Goal: Task Accomplishment & Management: Use online tool/utility

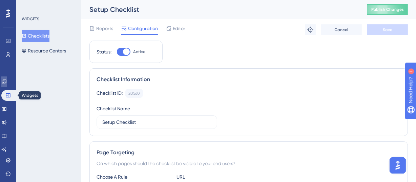
click at [7, 79] on link at bounding box center [3, 82] width 5 height 11
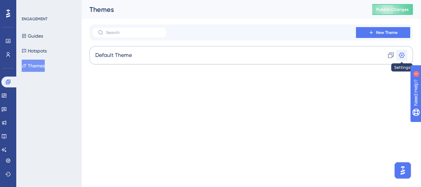
click at [402, 54] on icon at bounding box center [401, 55] width 7 height 7
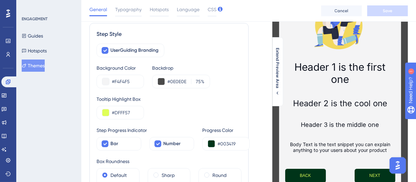
scroll to position [71, 0]
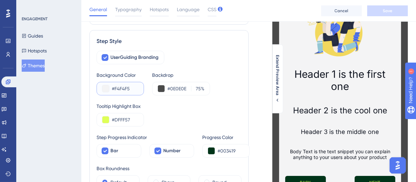
click at [122, 88] on input "#F4F4F5" at bounding box center [125, 89] width 26 height 8
paste input "CBD5E1"
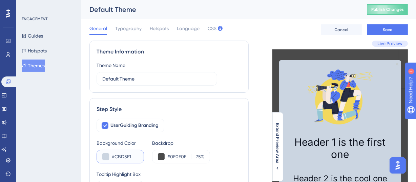
scroll to position [54, 0]
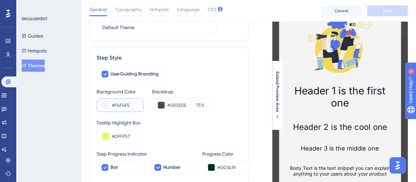
paste input "CBD5E1"
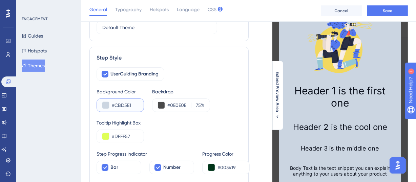
scroll to position [73, 0]
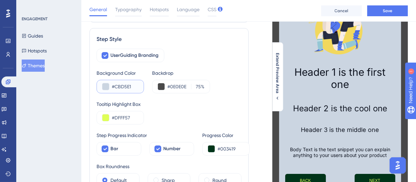
type input "#CBD5E1"
click at [183, 102] on div "Tooltip Highlight Box" at bounding box center [169, 104] width 145 height 8
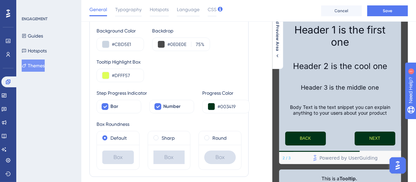
scroll to position [115, 0]
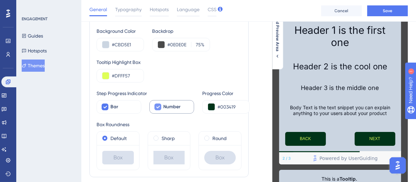
click at [158, 105] on icon at bounding box center [158, 106] width 4 height 5
click at [158, 105] on div at bounding box center [158, 107] width 7 height 7
checkbox input "true"
click at [230, 80] on div "Tooltip Highlight Box #DFFF57" at bounding box center [169, 70] width 145 height 24
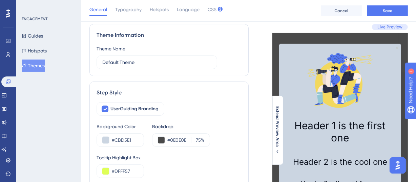
scroll to position [20, 0]
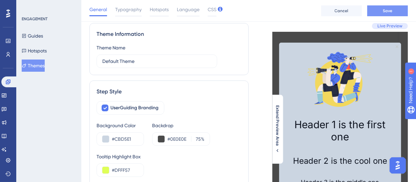
click at [386, 9] on span "Save" at bounding box center [387, 10] width 9 height 5
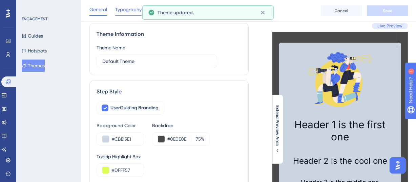
click at [136, 9] on span "Typography" at bounding box center [128, 9] width 26 height 8
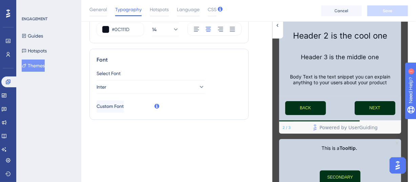
scroll to position [0, 0]
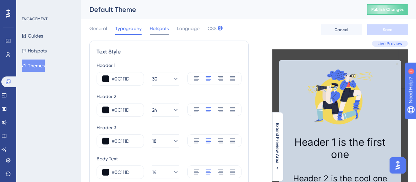
click at [161, 28] on span "Hotspots" at bounding box center [159, 28] width 19 height 8
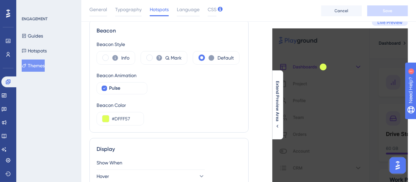
scroll to position [64, 0]
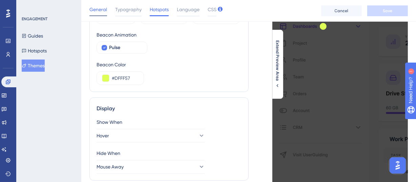
click at [95, 8] on span "General" at bounding box center [99, 9] width 18 height 8
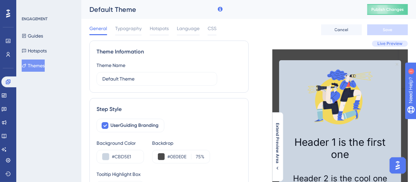
click at [99, 9] on div "Default Theme" at bounding box center [220, 9] width 261 height 9
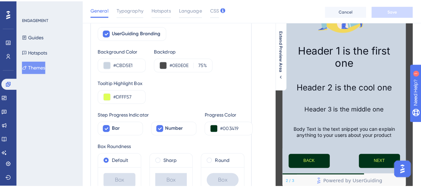
scroll to position [92, 0]
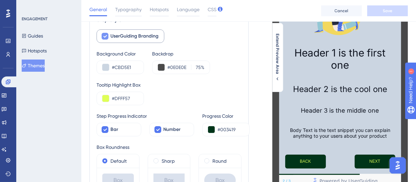
click at [108, 37] on div at bounding box center [105, 36] width 7 height 7
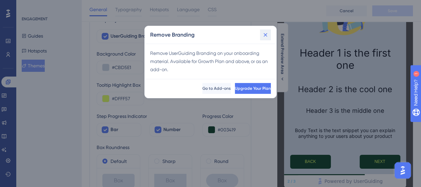
click at [267, 34] on icon at bounding box center [266, 35] width 4 height 4
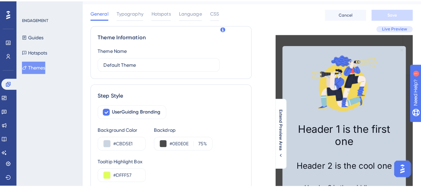
scroll to position [0, 0]
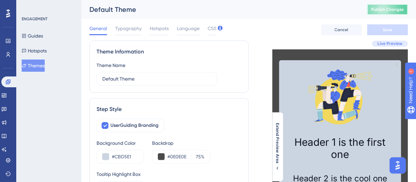
click at [395, 11] on span "Publish Changes" at bounding box center [388, 9] width 33 height 5
click at [126, 154] on input "#CBD5E1" at bounding box center [125, 157] width 26 height 8
click at [123, 158] on input "#CBD5E1" at bounding box center [125, 157] width 26 height 8
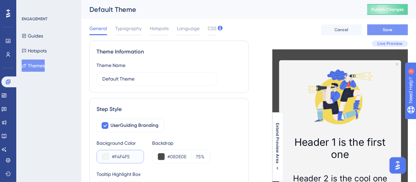
type input "#F4F4F5"
click at [373, 29] on button "Save" at bounding box center [388, 29] width 41 height 11
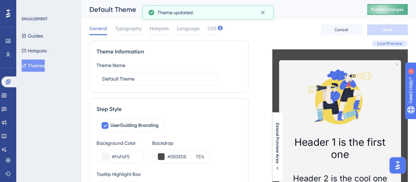
click at [390, 10] on span "Publish Changes" at bounding box center [388, 9] width 33 height 5
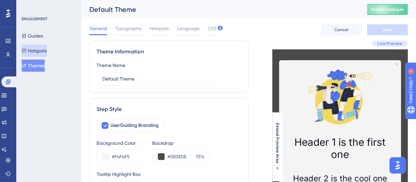
click at [41, 47] on button "Hotspots" at bounding box center [34, 51] width 25 height 12
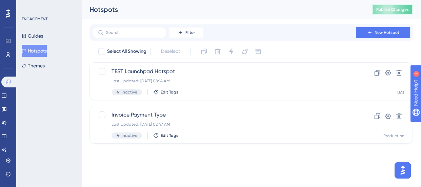
click at [395, 8] on span "Publish Changes" at bounding box center [392, 9] width 33 height 5
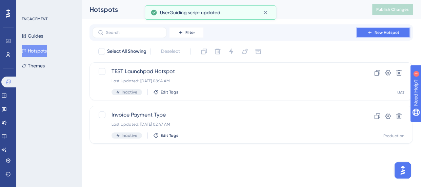
click at [383, 34] on span "New Hotspot" at bounding box center [387, 32] width 25 height 5
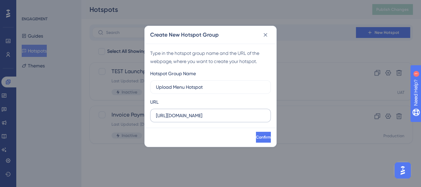
type input "Upload Menu Hotspot"
drag, startPoint x: 227, startPoint y: 116, endPoint x: 323, endPoint y: 114, distance: 96.3
click at [323, 114] on div "Create New Hotspot Group Type in the hotspot group name and the URL of the webp…" at bounding box center [210, 93] width 421 height 187
click at [250, 114] on input "[URL][DOMAIN_NAME]" at bounding box center [210, 115] width 109 height 7
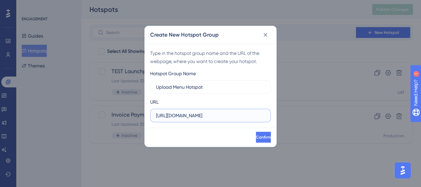
drag, startPoint x: 252, startPoint y: 115, endPoint x: 272, endPoint y: 114, distance: 19.7
click at [272, 114] on div "Type in the hotspot group name and the URL of the webpage, where you want to cr…" at bounding box center [211, 86] width 132 height 84
click at [255, 115] on input "[URL][DOMAIN_NAME]" at bounding box center [210, 115] width 109 height 7
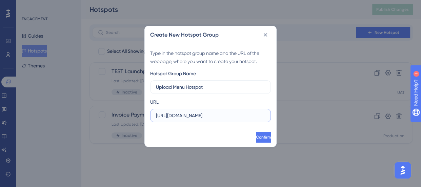
drag, startPoint x: 255, startPoint y: 115, endPoint x: 287, endPoint y: 115, distance: 32.6
click at [287, 115] on div "Create New Hotspot Group Type in the hotspot group name and the URL of the webp…" at bounding box center [210, 93] width 421 height 187
type input "[URL][DOMAIN_NAME]"
click at [255, 136] on span "Confirm" at bounding box center [262, 137] width 15 height 5
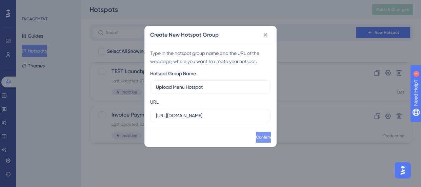
scroll to position [0, 0]
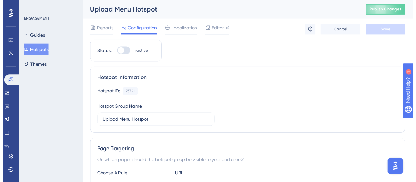
scroll to position [117, 0]
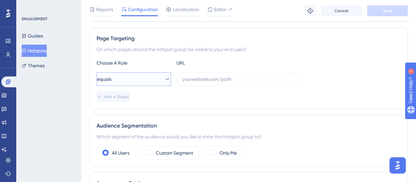
click at [164, 78] on icon at bounding box center [167, 79] width 7 height 7
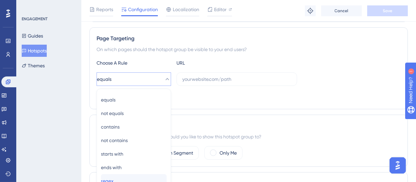
click at [125, 175] on div "regex regex" at bounding box center [134, 182] width 66 height 14
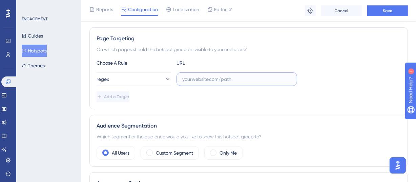
click at [198, 76] on input "text" at bounding box center [236, 79] width 109 height 7
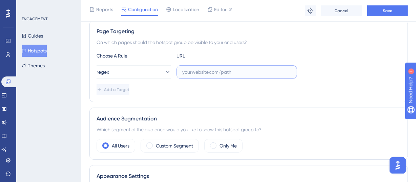
paste input "[URL][DOMAIN_NAME]"
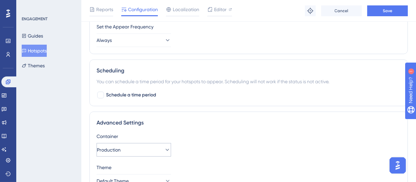
type input "[URL][DOMAIN_NAME]"
click at [144, 143] on button "Production" at bounding box center [134, 150] width 75 height 14
click at [147, 143] on button "Production" at bounding box center [134, 150] width 75 height 14
click at [153, 143] on button "Production" at bounding box center [134, 150] width 75 height 14
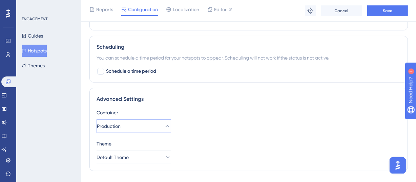
scroll to position [338, 0]
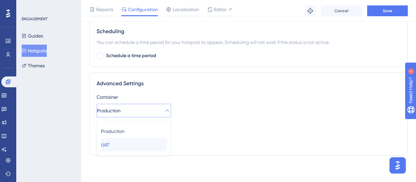
click at [124, 142] on div "UAT UAT" at bounding box center [134, 145] width 66 height 14
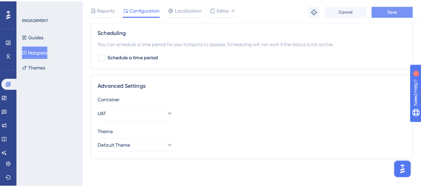
scroll to position [0, 0]
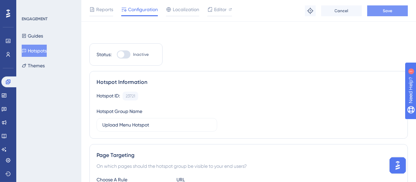
click at [398, 10] on span "Publish Changes" at bounding box center [388, 9] width 33 height 5
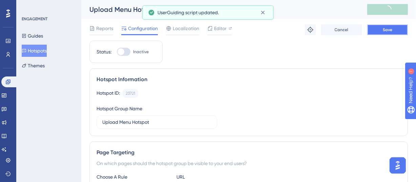
click at [384, 25] on button "Save" at bounding box center [388, 29] width 41 height 11
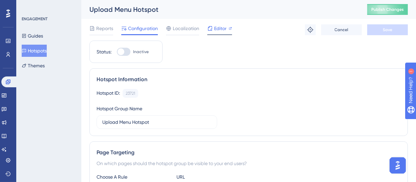
click at [217, 26] on span "Editor" at bounding box center [220, 28] width 13 height 8
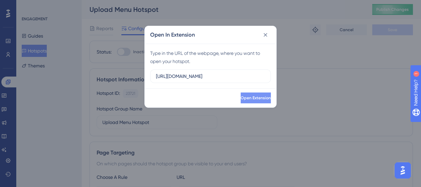
scroll to position [0, 20]
type input "[URL][DOMAIN_NAME]"
click at [246, 97] on span "Open Extension" at bounding box center [255, 97] width 30 height 5
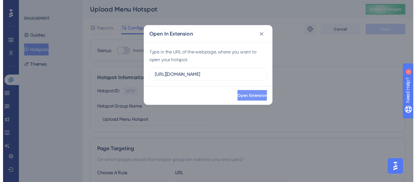
scroll to position [0, 0]
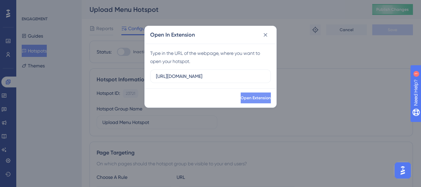
click at [265, 35] on icon at bounding box center [265, 35] width 7 height 7
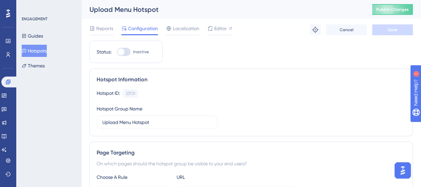
click at [265, 34] on div "Reports Configuration Localization Editor Troubleshoot Cancel Save" at bounding box center [252, 30] width 324 height 22
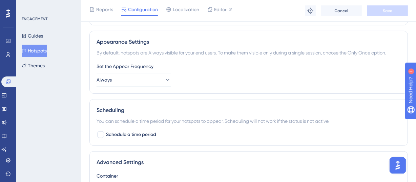
scroll to position [263, 0]
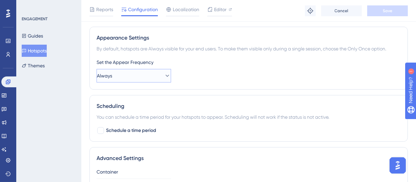
click at [150, 74] on button "Always" at bounding box center [134, 76] width 75 height 14
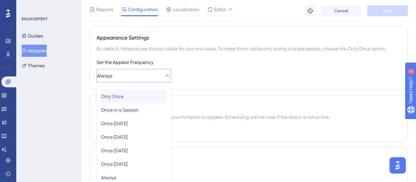
click at [130, 95] on div "Only Once Only Once" at bounding box center [134, 97] width 66 height 14
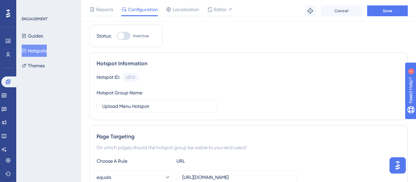
scroll to position [0, 0]
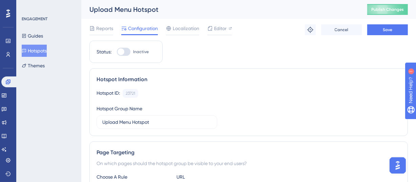
click at [125, 54] on div at bounding box center [124, 52] width 14 height 8
click at [117, 52] on input "Inactive" at bounding box center [117, 52] width 0 height 0
checkbox input "true"
click at [397, 28] on button "Save" at bounding box center [388, 29] width 41 height 11
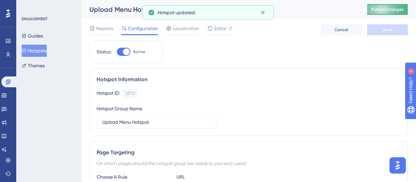
click at [392, 9] on span "Publish Changes" at bounding box center [388, 9] width 33 height 5
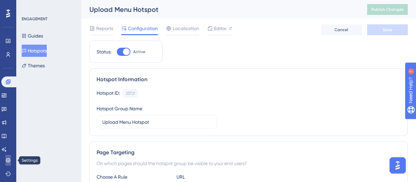
click at [9, 158] on icon at bounding box center [7, 160] width 5 height 5
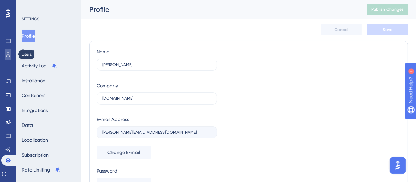
click at [7, 53] on icon at bounding box center [8, 54] width 4 height 5
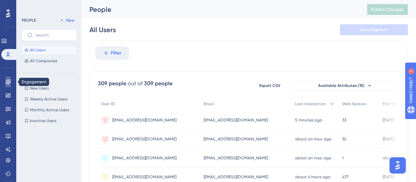
click at [10, 84] on icon at bounding box center [7, 81] width 5 height 5
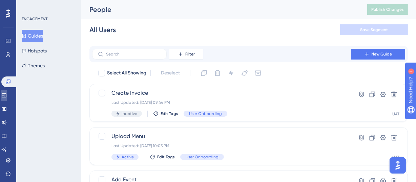
click at [7, 94] on icon at bounding box center [3, 95] width 5 height 5
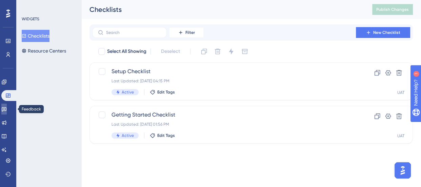
click at [6, 112] on icon at bounding box center [3, 108] width 5 height 5
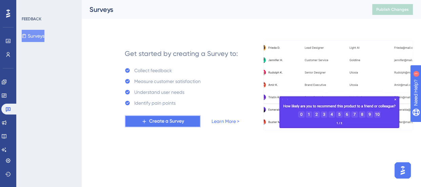
click at [148, 125] on button "Create a Survey" at bounding box center [163, 121] width 76 height 12
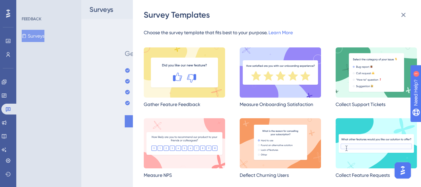
click at [284, 64] on img at bounding box center [280, 72] width 81 height 50
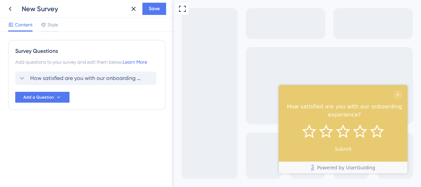
click at [21, 78] on icon at bounding box center [22, 78] width 4 height 3
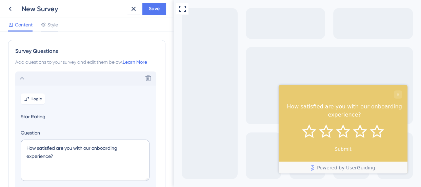
scroll to position [40, 0]
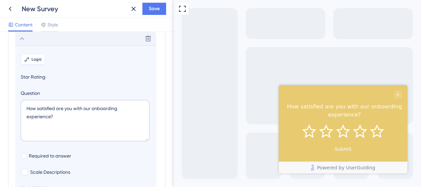
click at [30, 57] on button "Logic" at bounding box center [33, 59] width 24 height 11
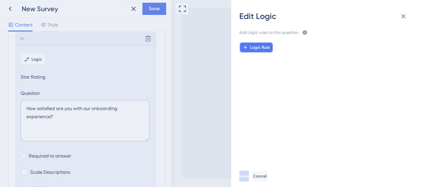
click at [259, 47] on span "Logic Rule" at bounding box center [260, 47] width 20 height 5
click at [402, 18] on icon at bounding box center [403, 16] width 8 height 8
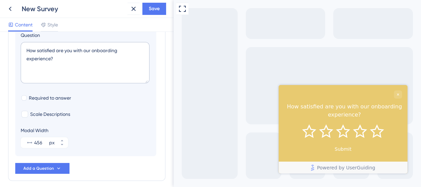
scroll to position [98, 0]
click at [39, 140] on input "456" at bounding box center [41, 142] width 14 height 8
click at [37, 141] on input "456" at bounding box center [41, 142] width 14 height 8
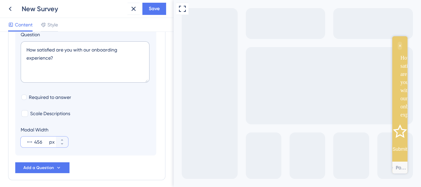
drag, startPoint x: 43, startPoint y: 140, endPoint x: 31, endPoint y: 142, distance: 12.5
click at [31, 142] on div "456 px" at bounding box center [38, 142] width 35 height 11
click at [34, 142] on input "456" at bounding box center [41, 142] width 14 height 8
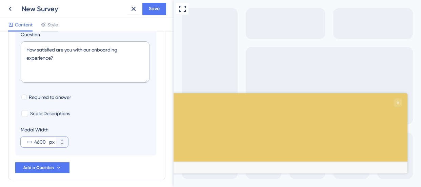
type input "600"
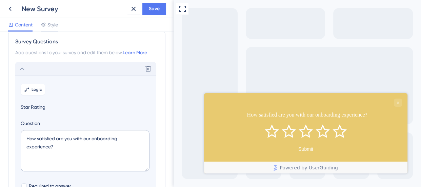
scroll to position [6, 0]
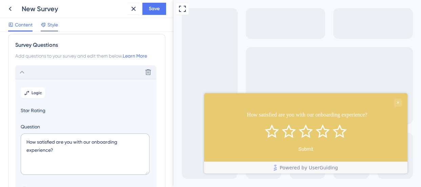
click at [52, 23] on span "Style" at bounding box center [52, 25] width 11 height 8
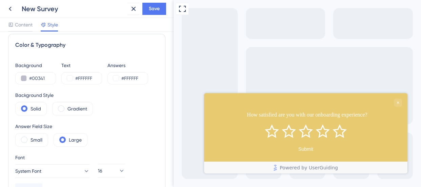
type input "#003419"
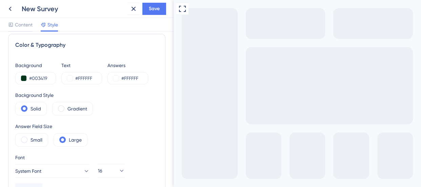
type input "#003419"
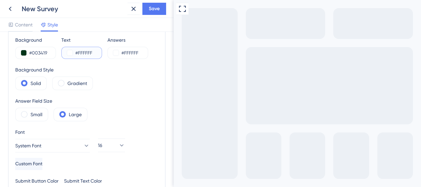
scroll to position [33, 0]
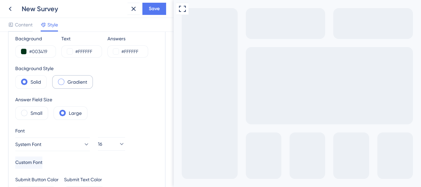
click at [76, 81] on label "Gradient" at bounding box center [77, 82] width 20 height 8
click at [36, 82] on label "Solid" at bounding box center [36, 82] width 11 height 8
click at [34, 113] on label "Small" at bounding box center [37, 113] width 12 height 8
click at [63, 138] on button "System Font" at bounding box center [52, 145] width 75 height 14
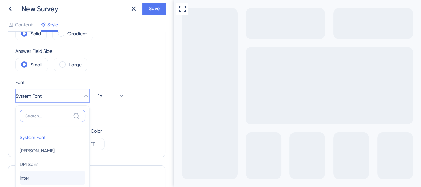
scroll to position [145, 0]
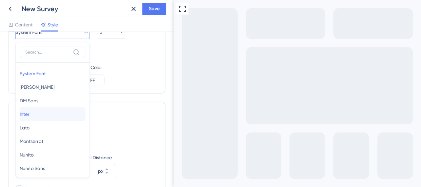
click at [41, 112] on button "Inter Inter" at bounding box center [53, 114] width 66 height 14
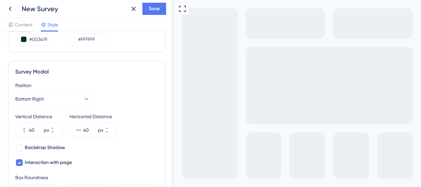
scroll to position [81, 0]
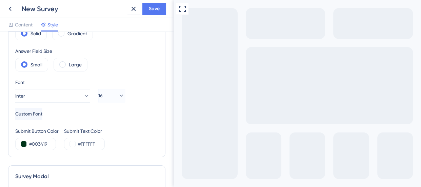
click at [118, 95] on icon at bounding box center [121, 95] width 7 height 7
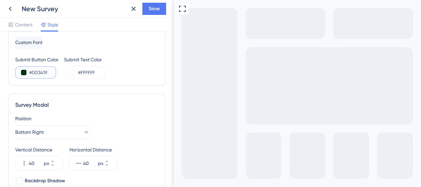
click at [23, 72] on button at bounding box center [23, 72] width 5 height 5
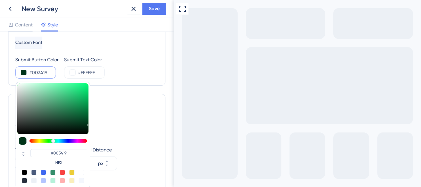
click at [21, 86] on div at bounding box center [52, 108] width 71 height 51
type input "#d8e5de"
type input "#9DBDAC"
type input "#f9fbfa"
type input "#F9FBFA"
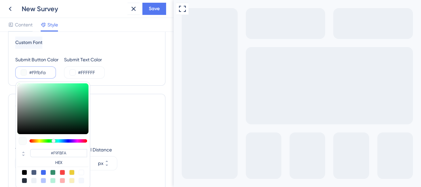
type input "#e3efe8"
type input "#E3EFE8"
click at [17, 82] on div "#E3EFE8 HEX" at bounding box center [53, 135] width 75 height 107
type input "#ffffff"
type input "#FFFFFF"
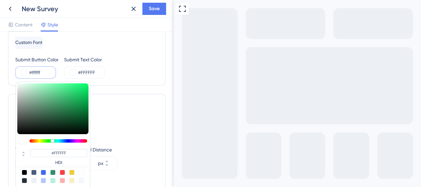
click at [37, 73] on input "#ffffff" at bounding box center [43, 73] width 28 height 8
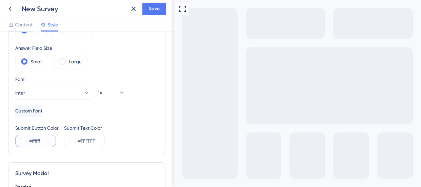
scroll to position [103, 0]
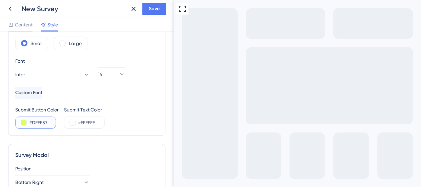
type input "#DFFF57"
click at [98, 123] on input "#FFFFFF" at bounding box center [92, 123] width 28 height 8
type input "#000000"
click at [132, 106] on div "Submit Button Color #DFFF57 Submit Text Color #000000" at bounding box center [86, 117] width 143 height 23
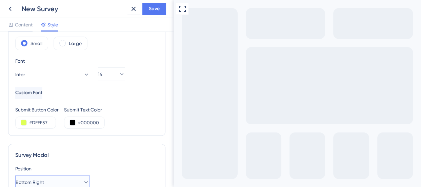
click at [83, 179] on icon at bounding box center [86, 182] width 7 height 7
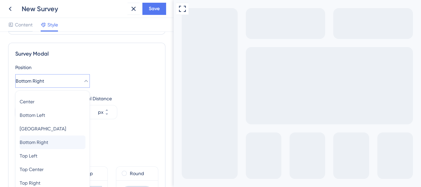
scroll to position [237, 0]
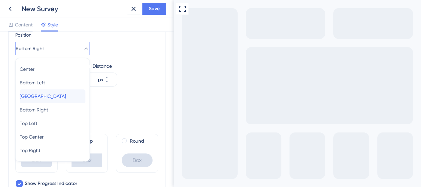
click at [65, 97] on div "[GEOGRAPHIC_DATA]" at bounding box center [53, 97] width 66 height 14
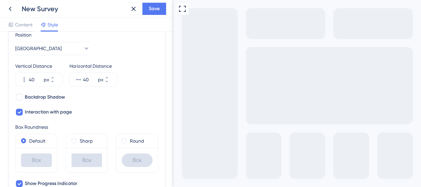
scroll to position [266, 0]
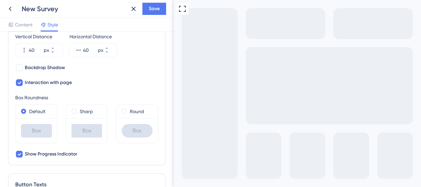
click at [73, 141] on div "Box" at bounding box center [87, 130] width 42 height 25
click at [73, 111] on span at bounding box center [74, 111] width 5 height 5
click at [79, 110] on input "radio" at bounding box center [79, 110] width 0 height 0
click at [122, 111] on span at bounding box center [124, 111] width 5 height 5
click at [129, 110] on input "radio" at bounding box center [129, 110] width 0 height 0
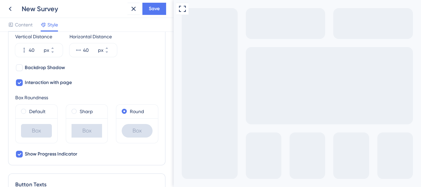
click at [32, 112] on label "Default" at bounding box center [37, 111] width 16 height 8
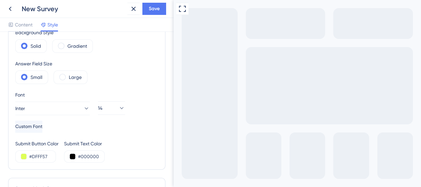
scroll to position [0, 0]
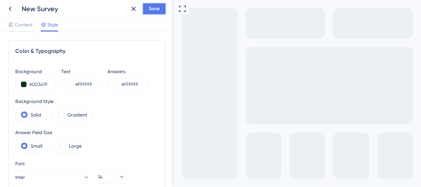
click at [148, 8] on button "Save" at bounding box center [154, 9] width 24 height 12
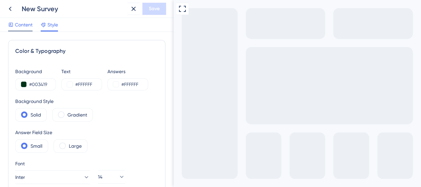
click at [22, 25] on span "Content" at bounding box center [24, 25] width 18 height 8
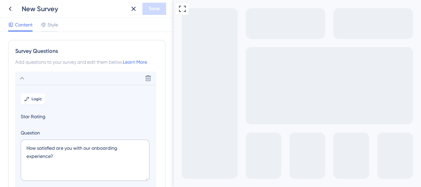
scroll to position [40, 0]
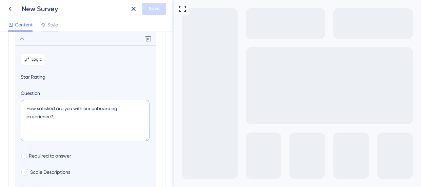
click at [60, 108] on textarea "How satisfied are you with our onboarding experience?" at bounding box center [85, 120] width 129 height 41
type textarea "How satisfied were you with our onboarding experience?"
click at [159, 81] on div "Survey Questions Add questions to your survey and edit them below. Learn More D…" at bounding box center [86, 119] width 157 height 239
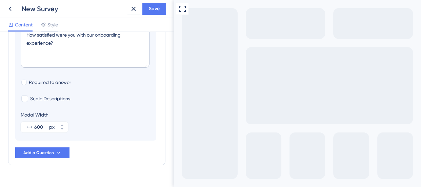
scroll to position [114, 0]
click at [24, 99] on div at bounding box center [24, 98] width 7 height 7
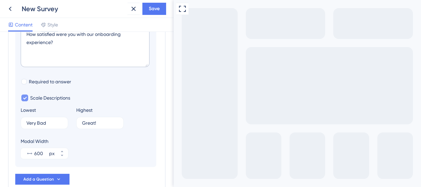
click at [26, 98] on icon at bounding box center [25, 98] width 4 height 3
checkbox input "false"
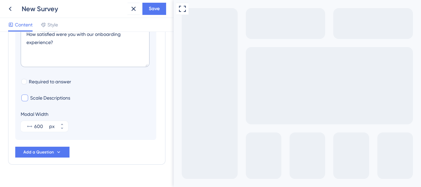
scroll to position [89, 0]
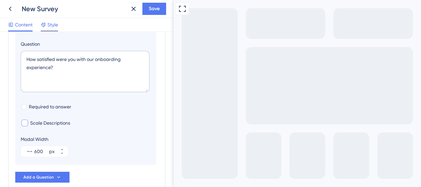
click at [51, 23] on span "Style" at bounding box center [52, 25] width 11 height 8
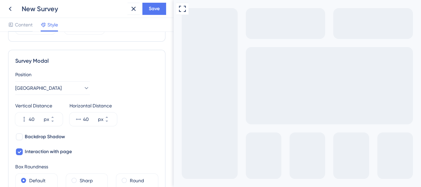
scroll to position [150, 0]
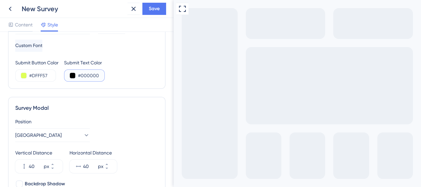
click at [95, 74] on input "#000000" at bounding box center [92, 76] width 28 height 8
type input "#003419"
click at [116, 78] on div "Submit Button Color #DFFF57 Submit Text Color #003419" at bounding box center [86, 70] width 143 height 23
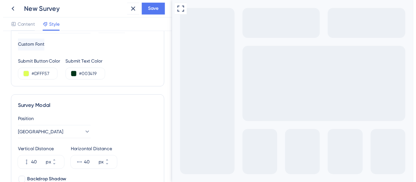
scroll to position [0, 0]
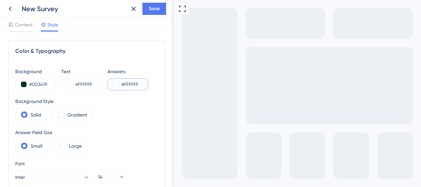
click at [133, 83] on input "#FFFFFF" at bounding box center [135, 84] width 28 height 8
click at [134, 84] on input "#003419" at bounding box center [135, 84] width 28 height 8
type input "#DFFF57"
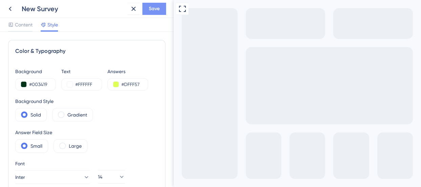
click at [154, 6] on span "Save" at bounding box center [154, 9] width 11 height 8
click at [10, 8] on icon at bounding box center [10, 9] width 3 height 4
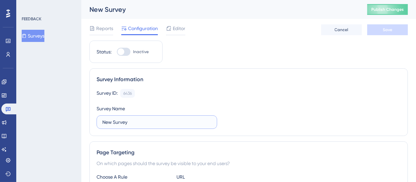
click at [121, 121] on input "New Survey" at bounding box center [156, 122] width 109 height 7
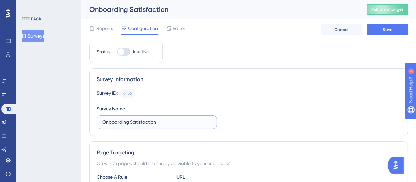
type input "Onboarding Satisfaction"
click at [277, 91] on div "Survey ID: 6436 Copy" at bounding box center [249, 93] width 305 height 9
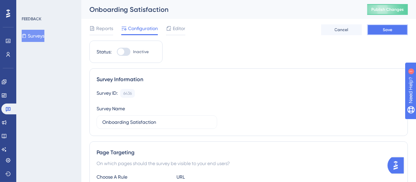
click at [398, 32] on button "Save" at bounding box center [388, 29] width 41 height 11
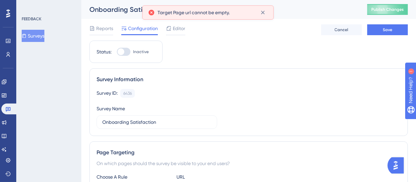
scroll to position [102, 0]
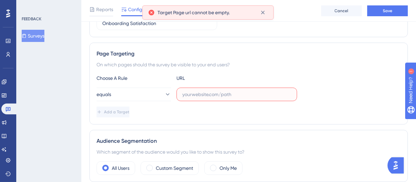
click at [216, 94] on input "text" at bounding box center [236, 94] width 109 height 7
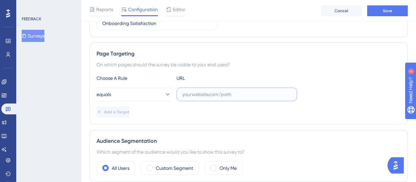
paste input "[URL][DOMAIN_NAME]"
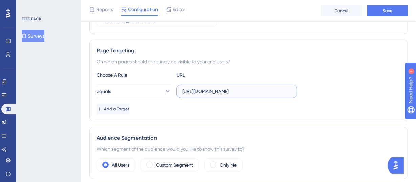
scroll to position [0, 5]
type input "[URL][DOMAIN_NAME]"
click at [154, 94] on button "equals" at bounding box center [134, 92] width 75 height 14
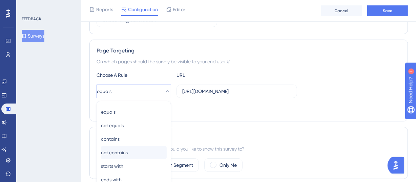
scroll to position [127, 0]
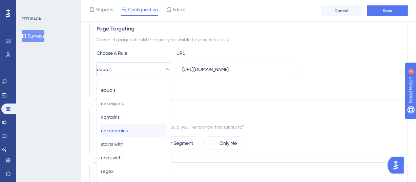
click at [135, 137] on div "not contains not contains" at bounding box center [134, 131] width 66 height 14
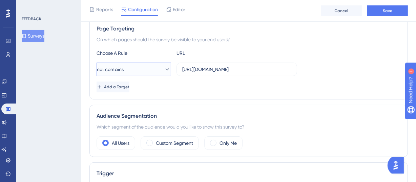
click at [144, 70] on button "not contains" at bounding box center [134, 70] width 75 height 14
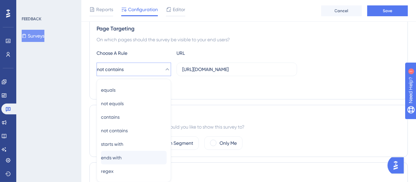
scroll to position [166, 0]
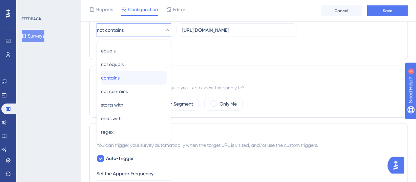
click at [120, 78] on span "contains" at bounding box center [110, 78] width 19 height 8
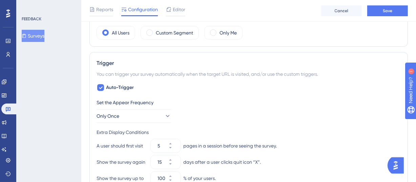
scroll to position [236, 0]
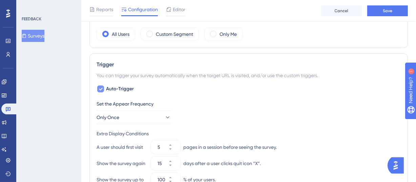
click at [102, 89] on icon at bounding box center [101, 88] width 4 height 5
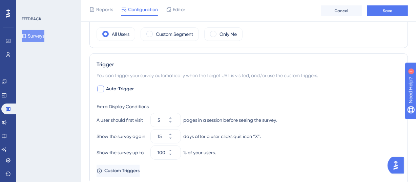
checkbox input "false"
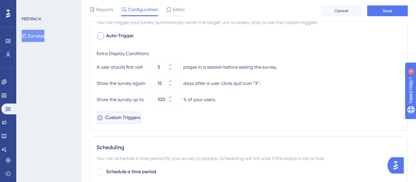
click at [135, 114] on span "Custom Triggers" at bounding box center [122, 118] width 35 height 8
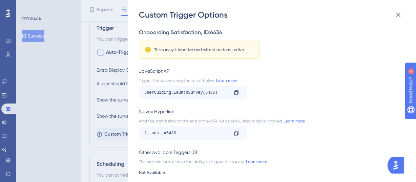
scroll to position [261, 0]
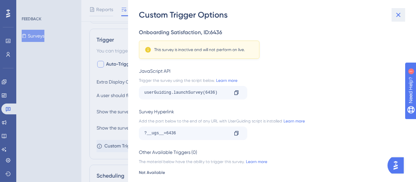
click at [396, 14] on icon at bounding box center [399, 15] width 8 height 8
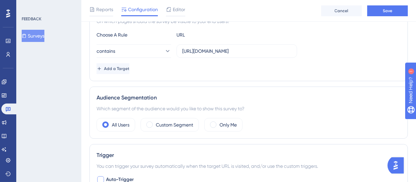
scroll to position [146, 0]
click at [374, 7] on button "Save" at bounding box center [388, 10] width 41 height 11
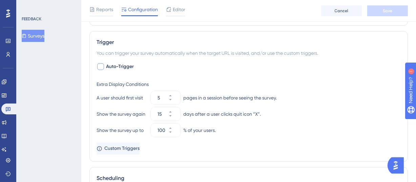
scroll to position [0, 0]
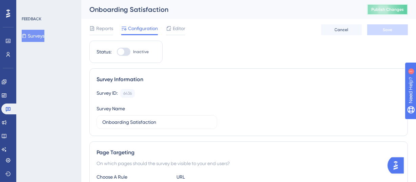
click at [396, 9] on span "Publish Changes" at bounding box center [388, 9] width 33 height 5
click at [122, 55] on div at bounding box center [124, 52] width 14 height 8
click at [117, 52] on input "Inactive" at bounding box center [117, 52] width 0 height 0
checkbox input "true"
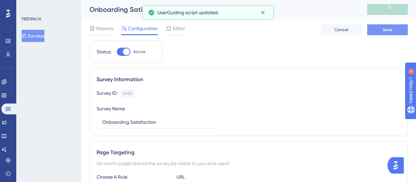
click at [388, 29] on span "Save" at bounding box center [387, 29] width 9 height 5
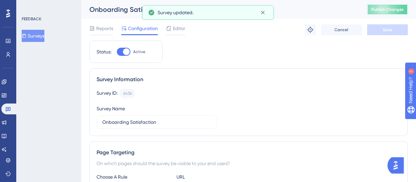
click at [389, 7] on span "Publish Changes" at bounding box center [388, 9] width 33 height 5
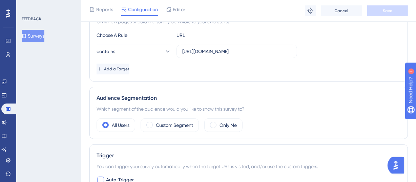
scroll to position [191, 0]
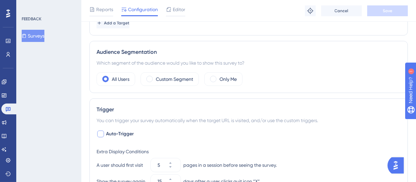
click at [100, 134] on div at bounding box center [100, 134] width 7 height 7
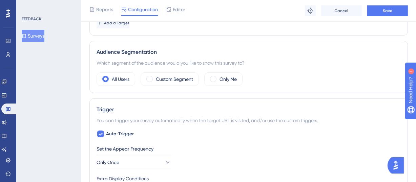
checkbox input "true"
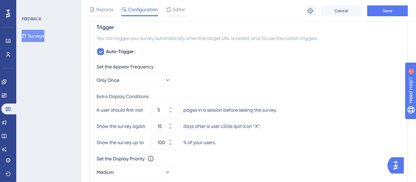
scroll to position [274, 0]
click at [164, 79] on icon at bounding box center [167, 79] width 7 height 7
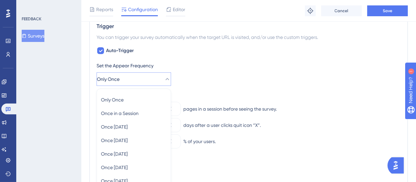
scroll to position [337, 0]
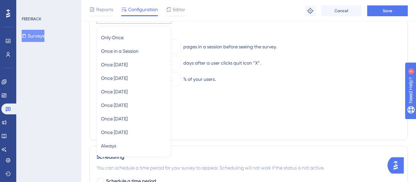
click at [228, 112] on div "Set the Display Priority This option will set the display priority between auto…" at bounding box center [249, 104] width 305 height 24
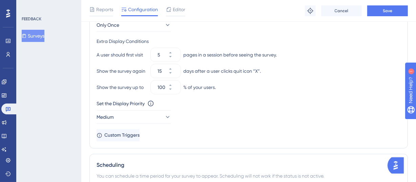
scroll to position [331, 0]
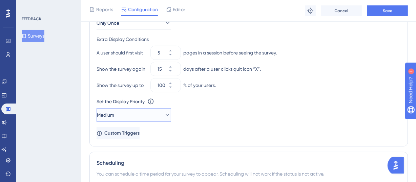
click at [144, 118] on button "Medium" at bounding box center [134, 116] width 75 height 14
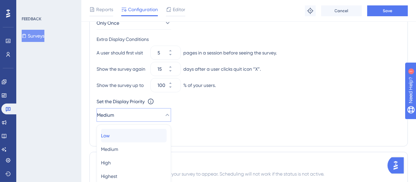
click at [134, 136] on div "Low Low" at bounding box center [134, 136] width 66 height 14
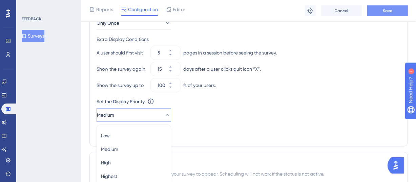
click at [231, 116] on div "Set the Display Priority This option will set the display priority between auto…" at bounding box center [249, 110] width 305 height 24
click at [386, 9] on span "Save" at bounding box center [387, 10] width 9 height 5
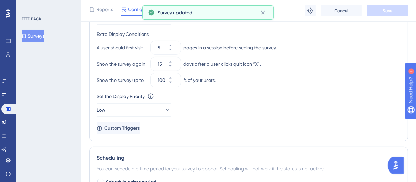
scroll to position [0, 0]
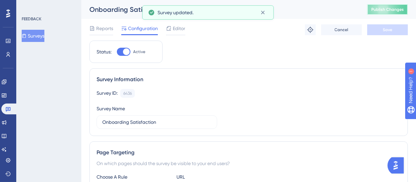
click at [390, 14] on button "Publish Changes" at bounding box center [388, 9] width 41 height 11
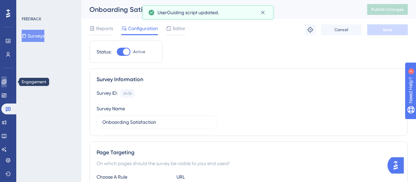
click at [6, 80] on icon at bounding box center [4, 82] width 4 height 4
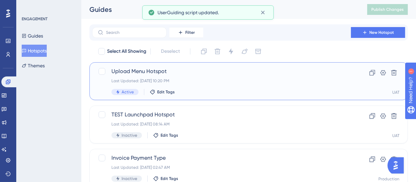
click at [280, 74] on span "Upload Menu Hotspot" at bounding box center [222, 71] width 220 height 8
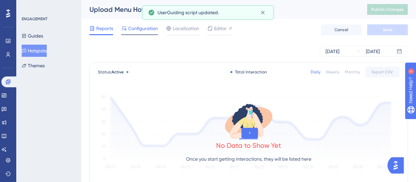
click at [151, 27] on span "Configuration" at bounding box center [143, 28] width 30 height 8
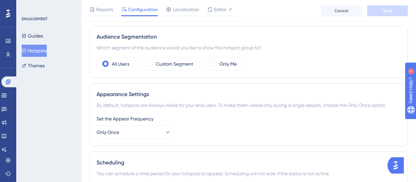
scroll to position [217, 0]
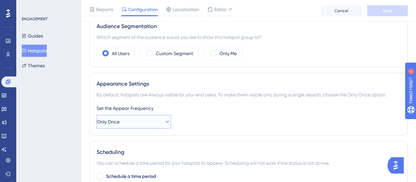
click at [153, 124] on button "Only Once" at bounding box center [134, 122] width 75 height 14
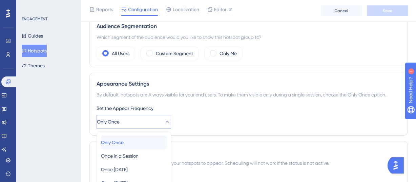
click at [124, 144] on span "Only Once" at bounding box center [112, 143] width 23 height 8
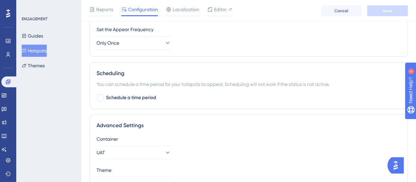
scroll to position [338, 0]
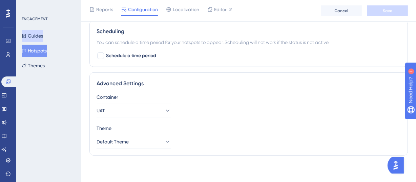
click at [42, 35] on button "Guides" at bounding box center [32, 36] width 21 height 12
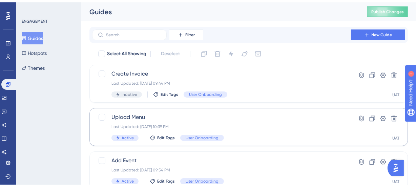
scroll to position [32, 0]
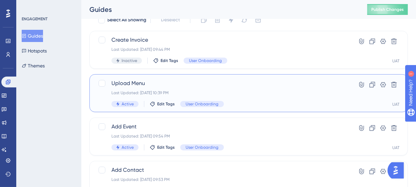
click at [242, 85] on span "Upload Menu" at bounding box center [222, 83] width 220 height 8
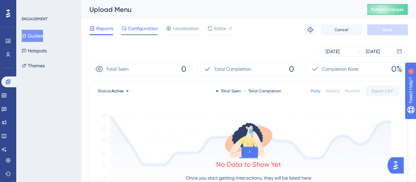
click at [142, 31] on span "Configuration" at bounding box center [143, 28] width 30 height 8
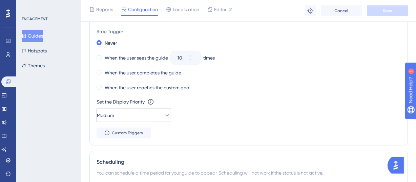
scroll to position [352, 0]
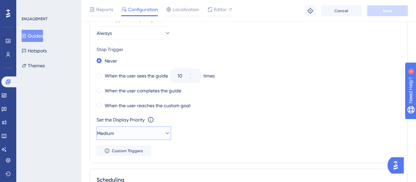
click at [164, 134] on icon at bounding box center [167, 133] width 7 height 7
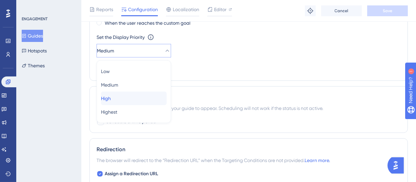
click at [121, 99] on div "High High" at bounding box center [134, 99] width 66 height 14
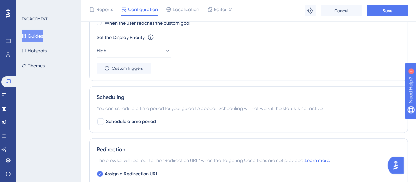
click at [390, 8] on span "Save" at bounding box center [387, 10] width 9 height 5
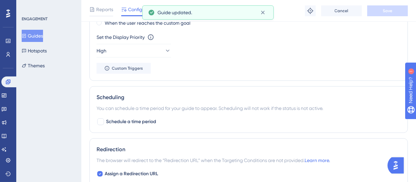
scroll to position [0, 0]
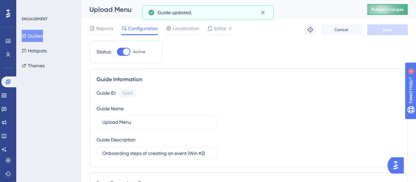
click at [391, 10] on button "Publish Changes" at bounding box center [388, 9] width 41 height 11
